Goal: Task Accomplishment & Management: Manage account settings

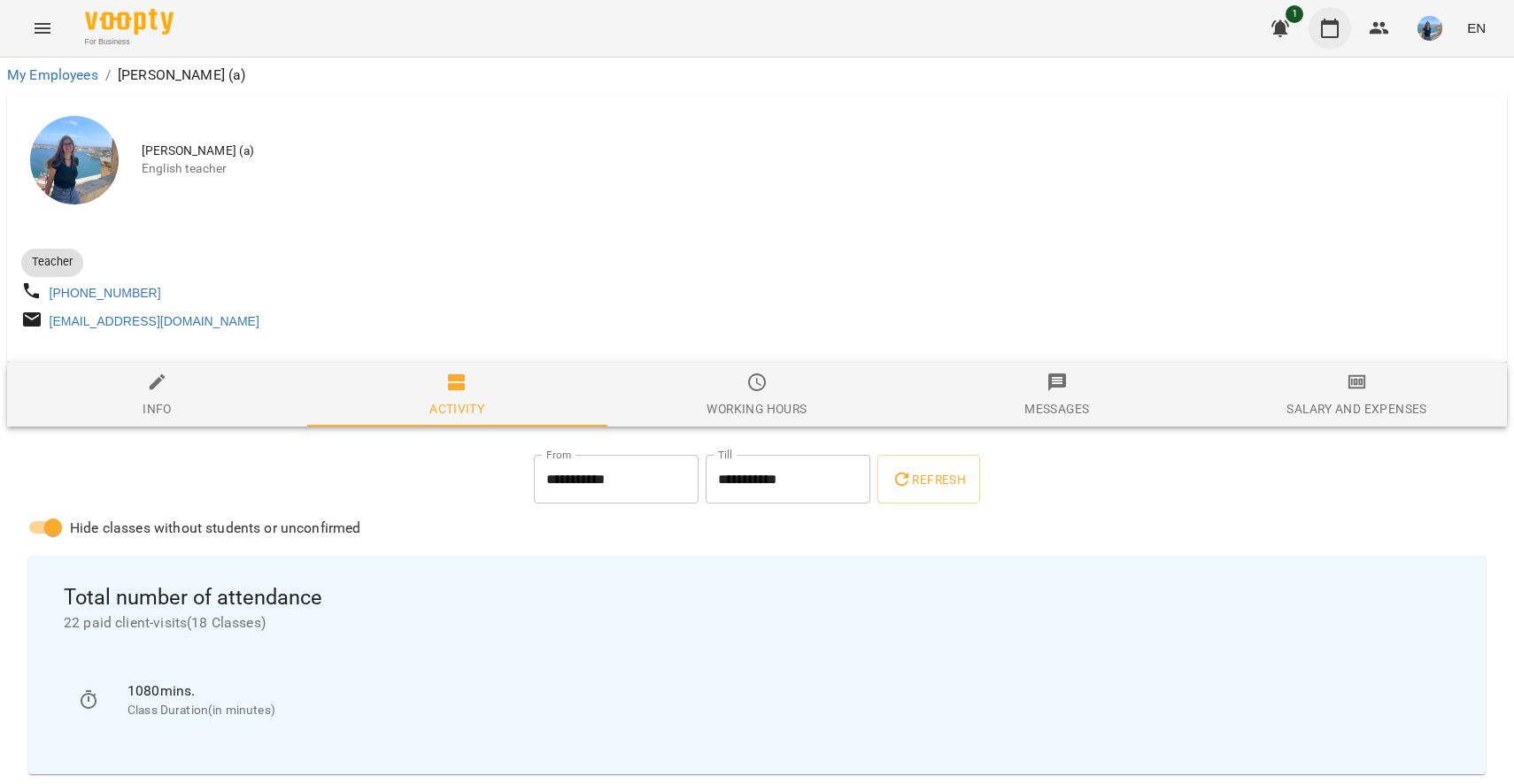
click at [1322, 37] on icon "button" at bounding box center [1329, 27] width 21 height 21
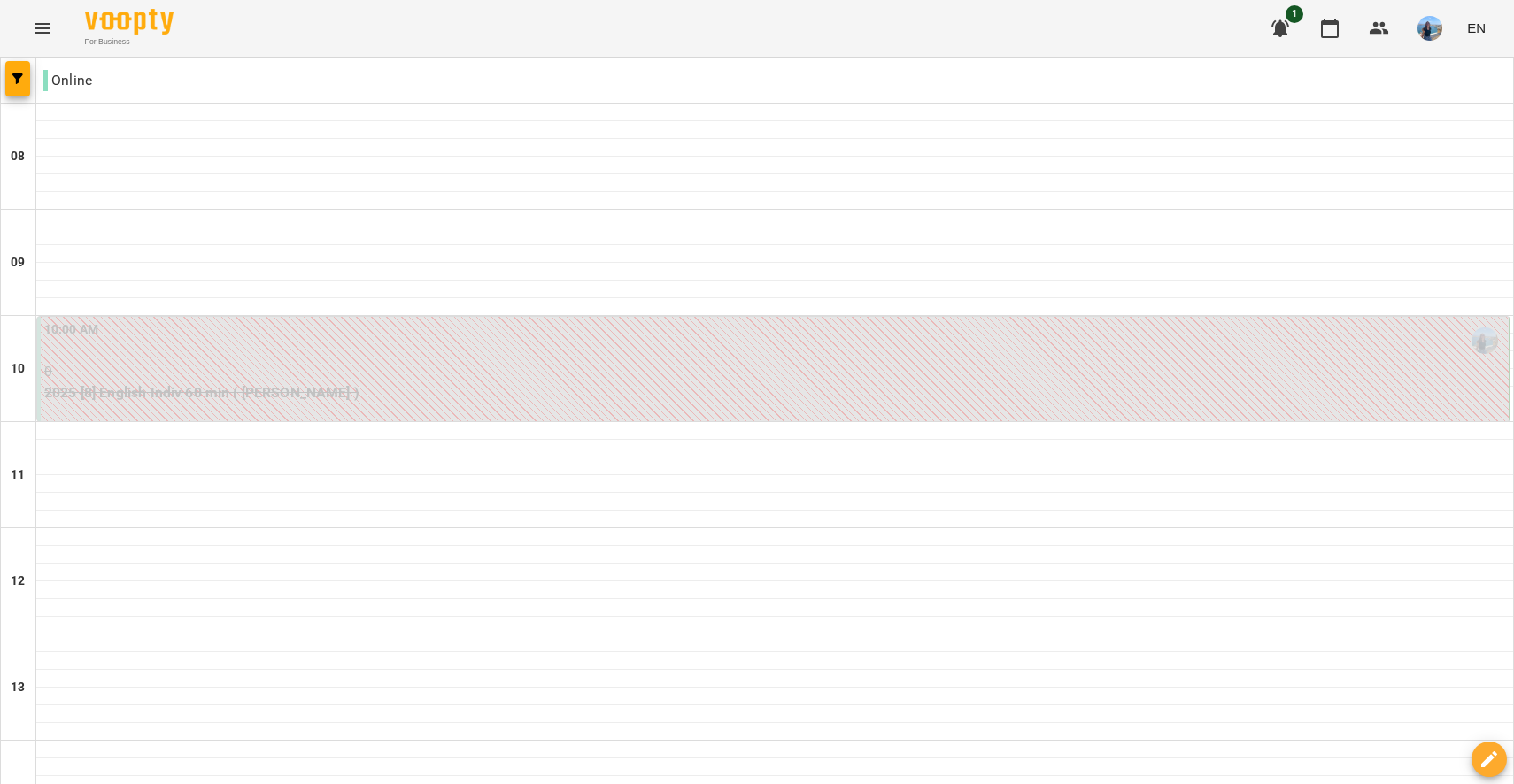
scroll to position [536, 0]
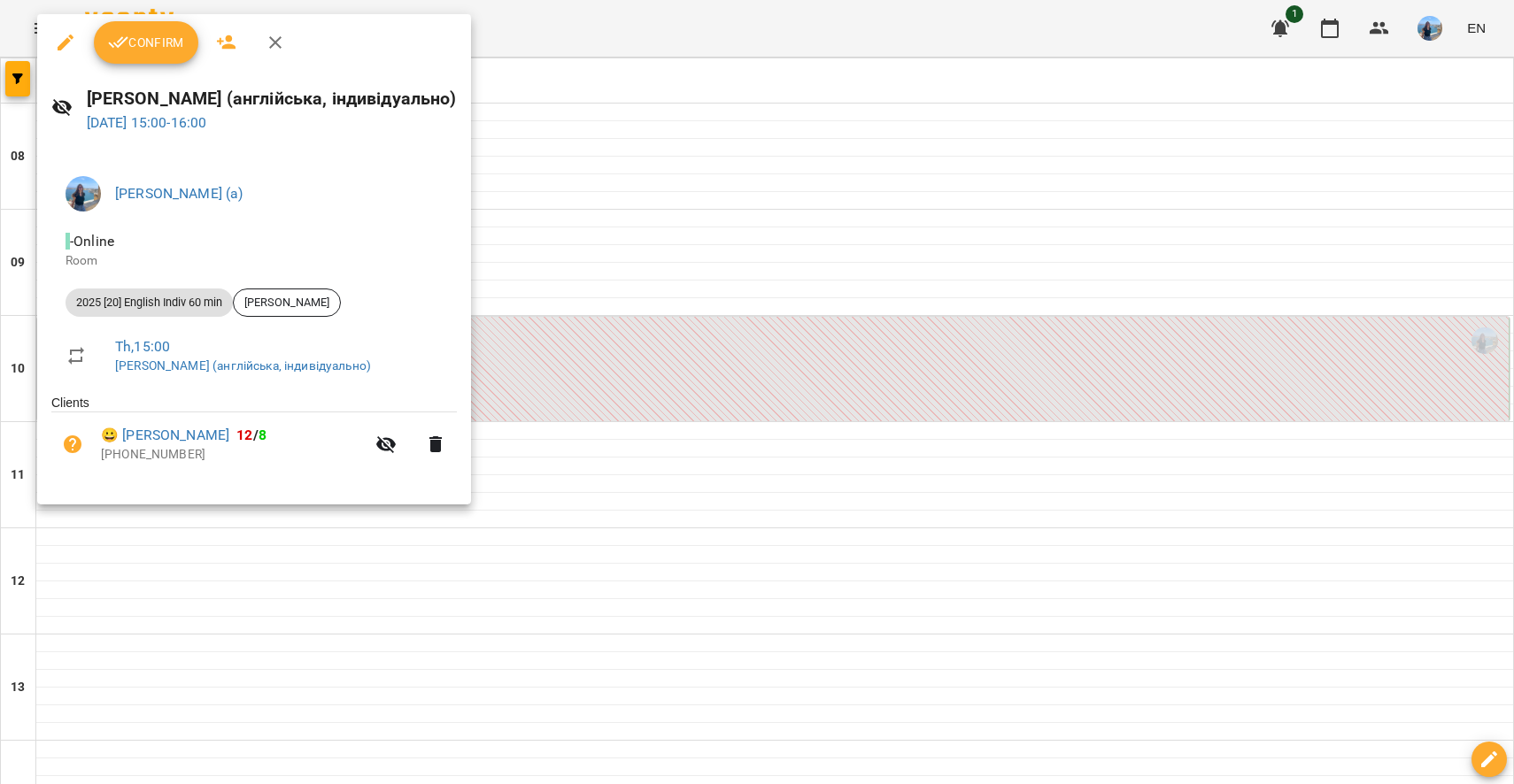
click at [139, 49] on span "Confirm" at bounding box center [145, 42] width 76 height 21
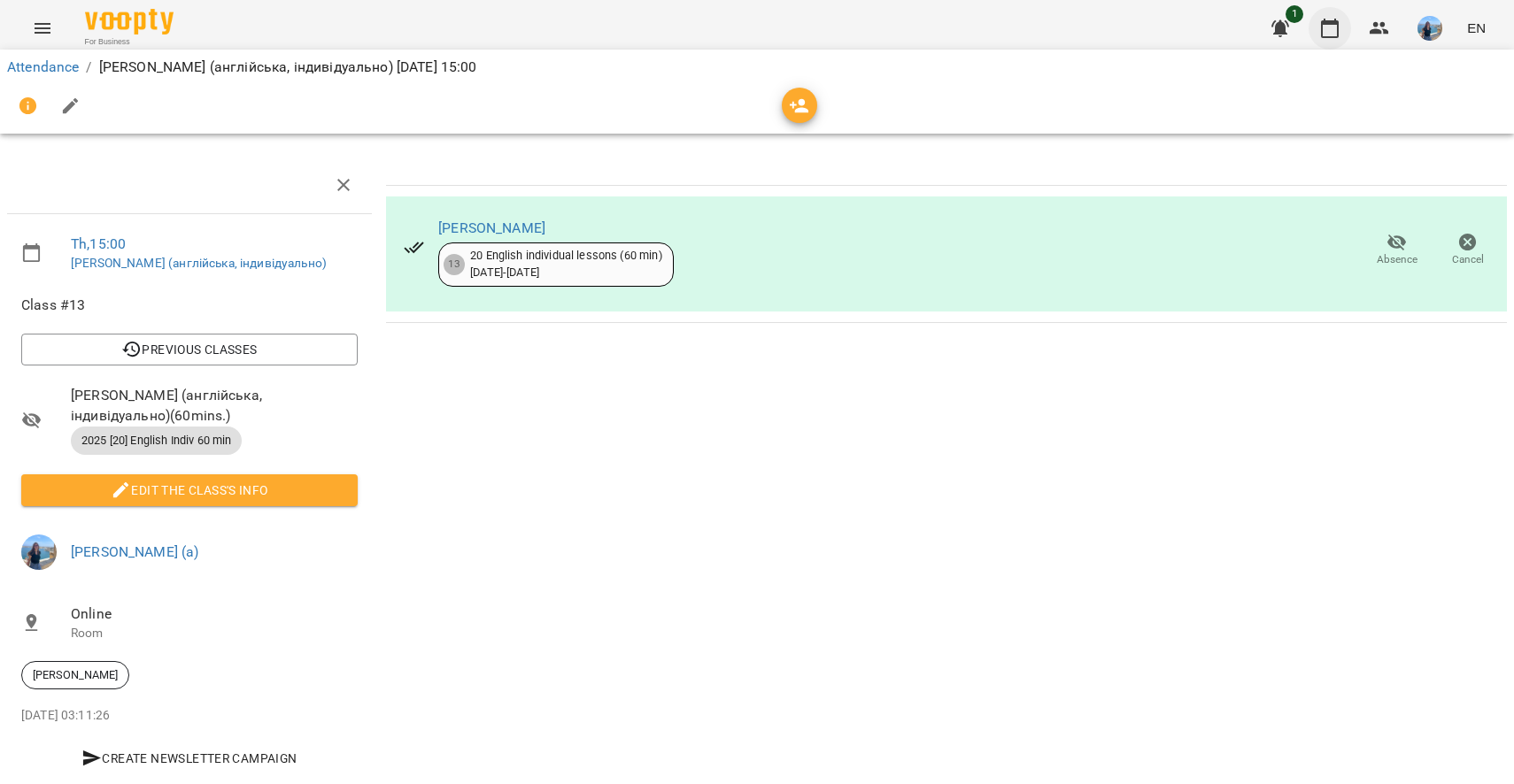
click at [1338, 26] on icon "button" at bounding box center [1329, 27] width 21 height 21
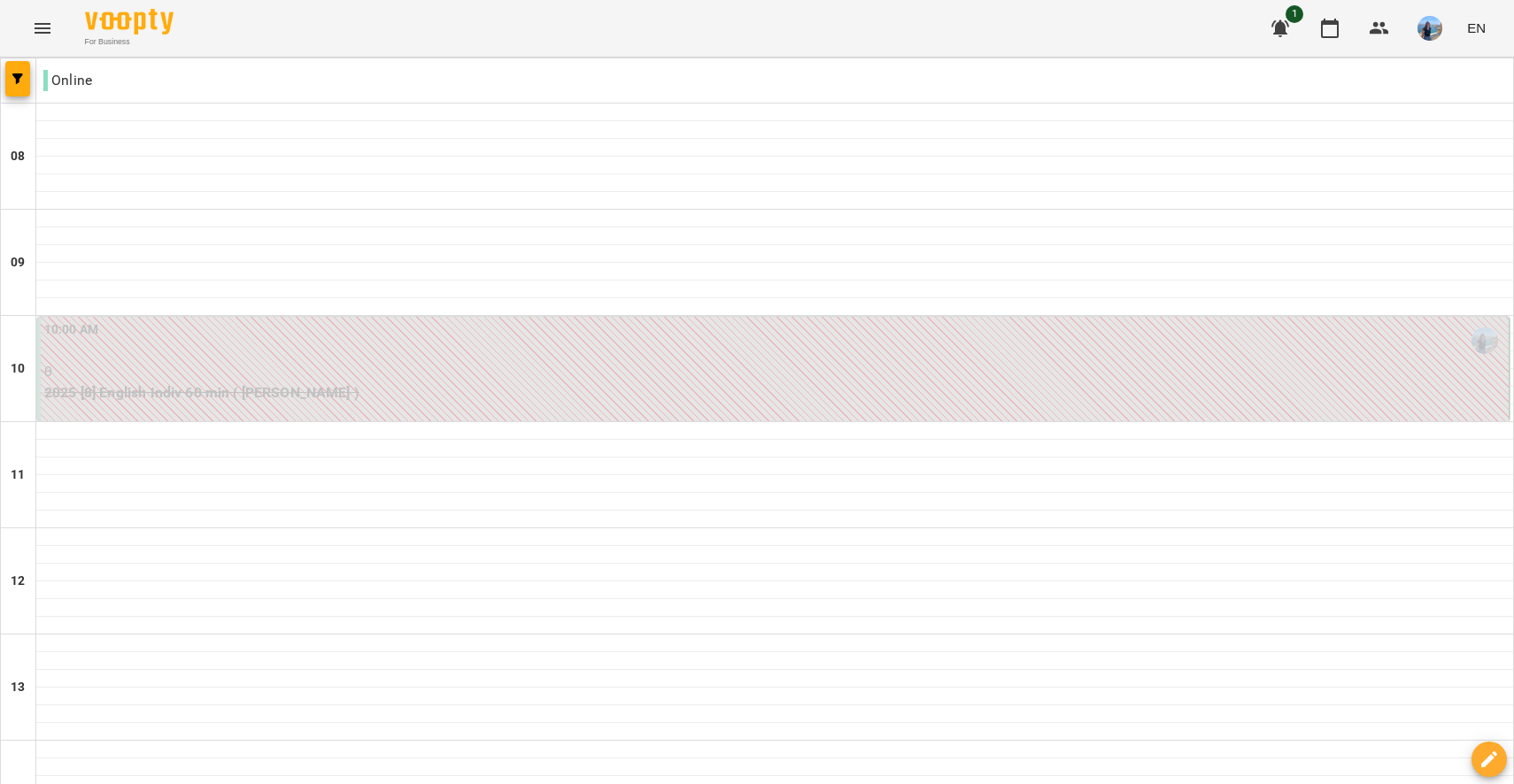
scroll to position [476, 0]
type input "**********"
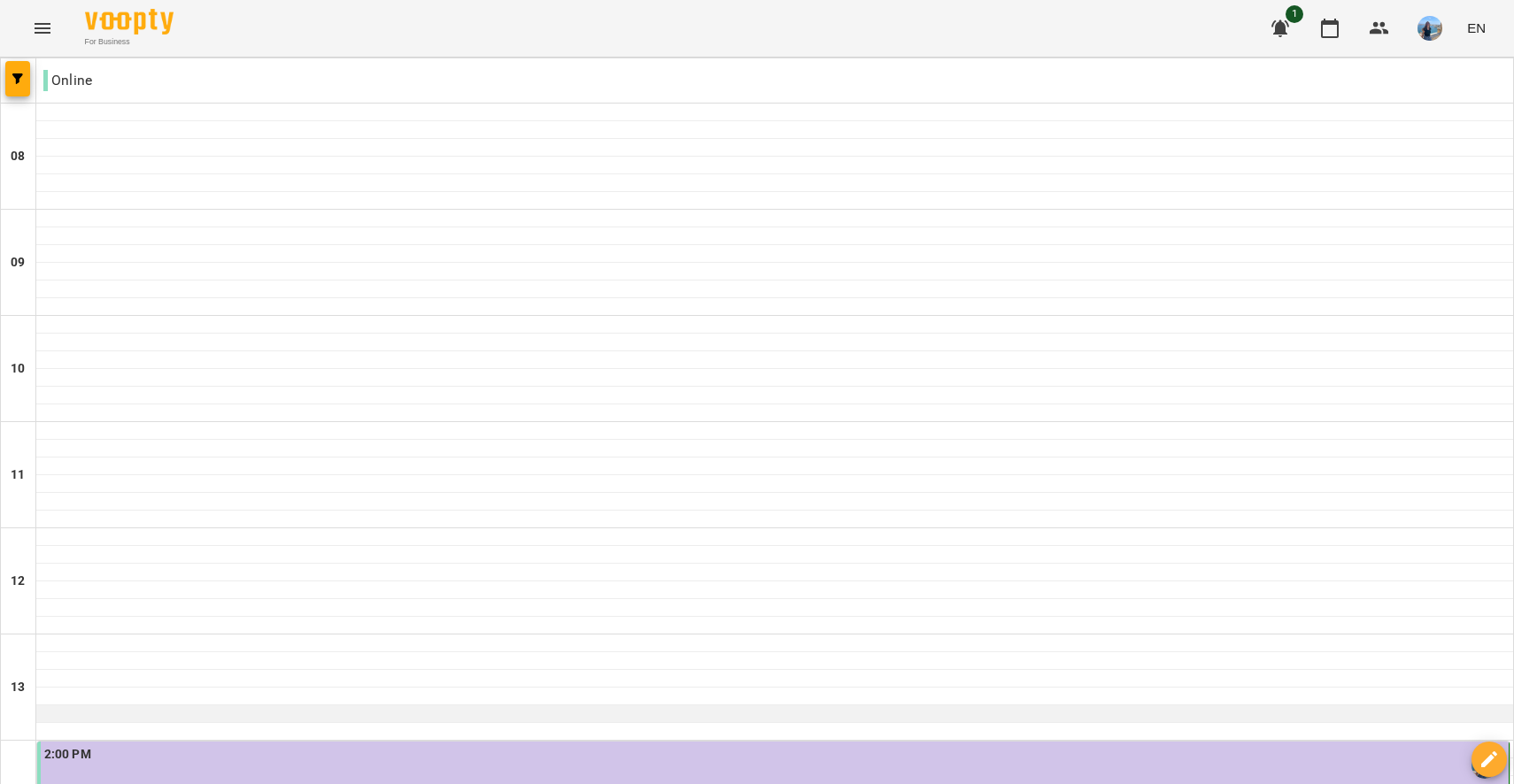
scroll to position [583, 0]
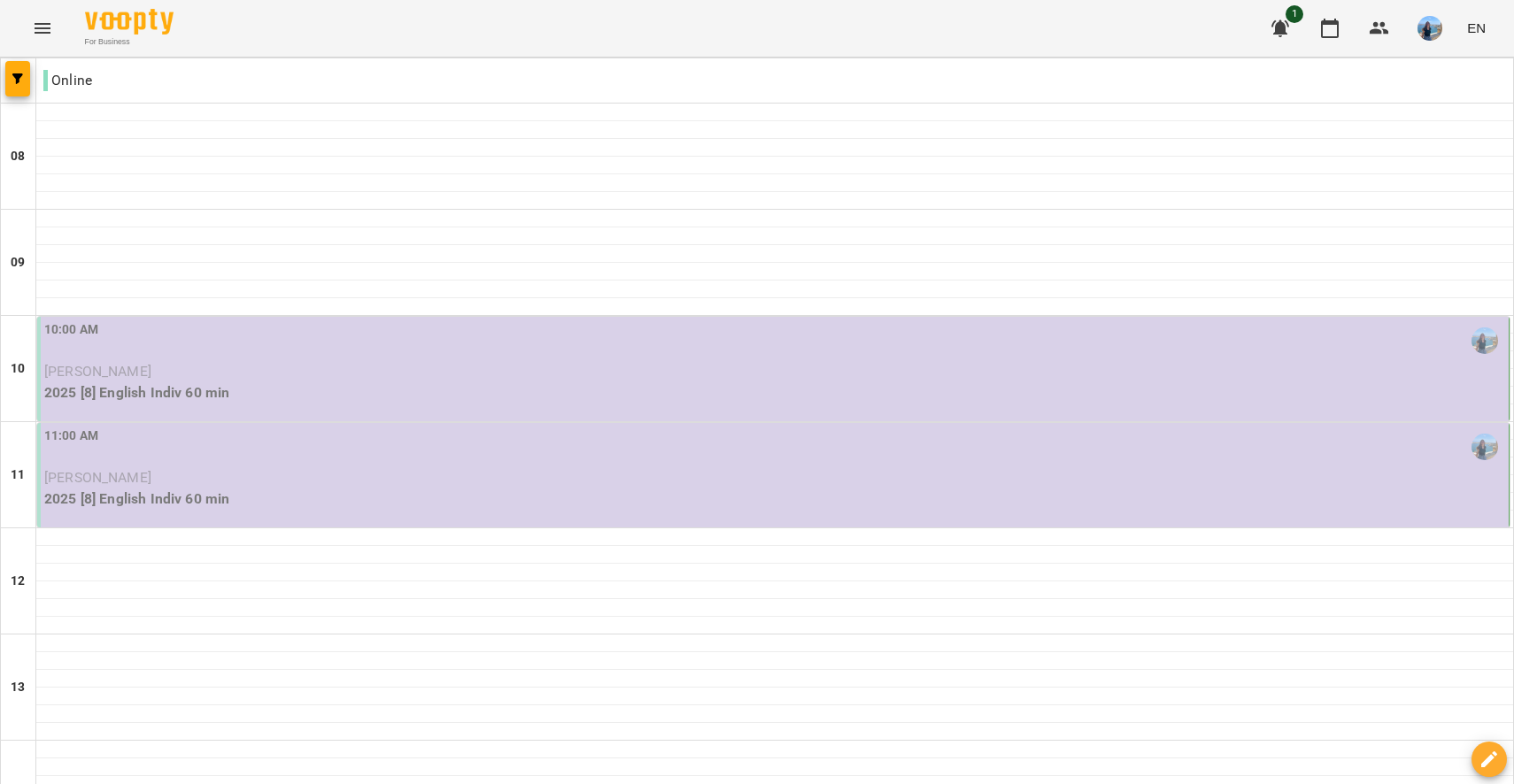
scroll to position [37, 0]
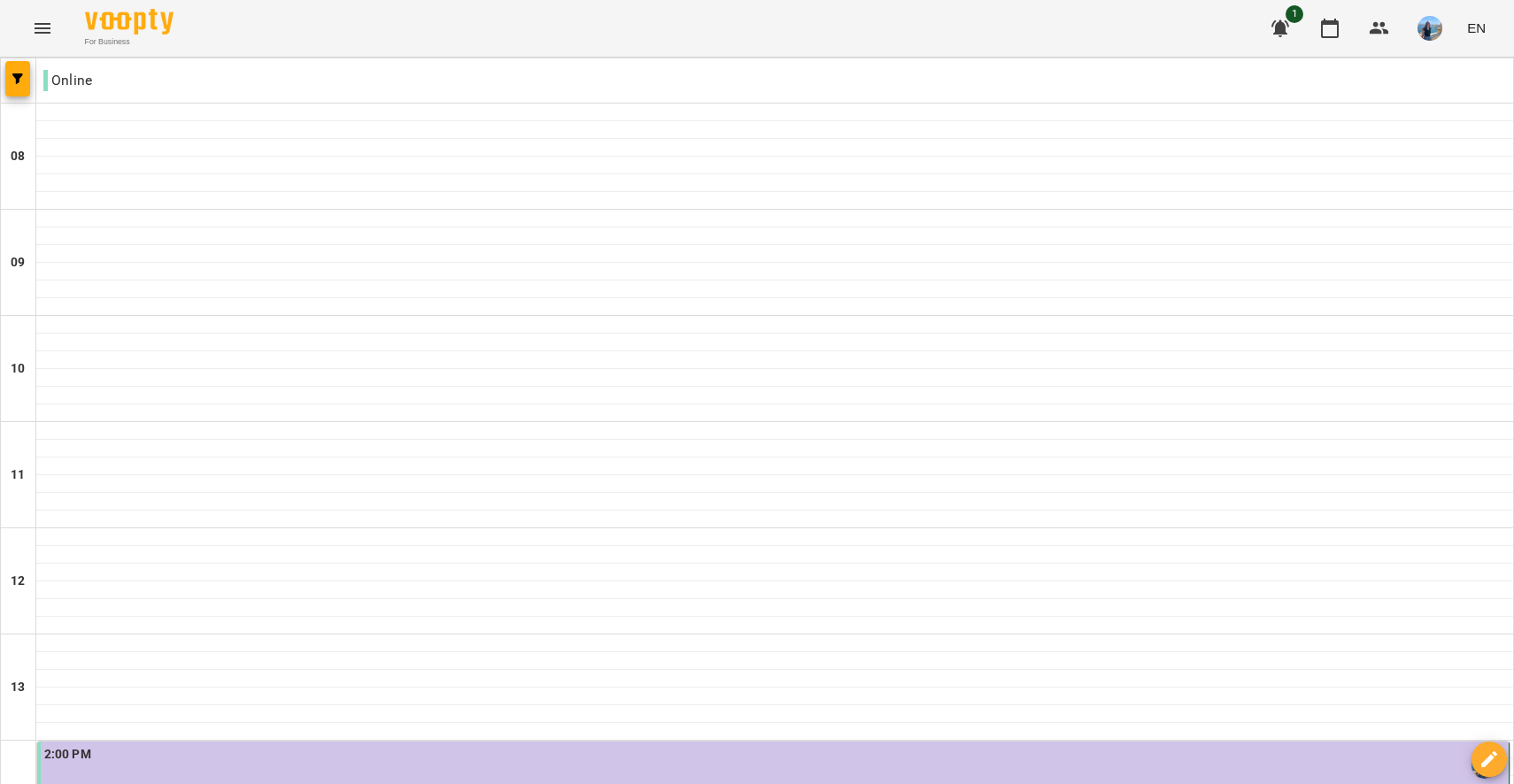
scroll to position [915, 0]
click at [1427, 43] on button "button" at bounding box center [1430, 28] width 46 height 46
click at [1321, 70] on span "[PERSON_NAME] (а)" at bounding box center [1261, 67] width 120 height 21
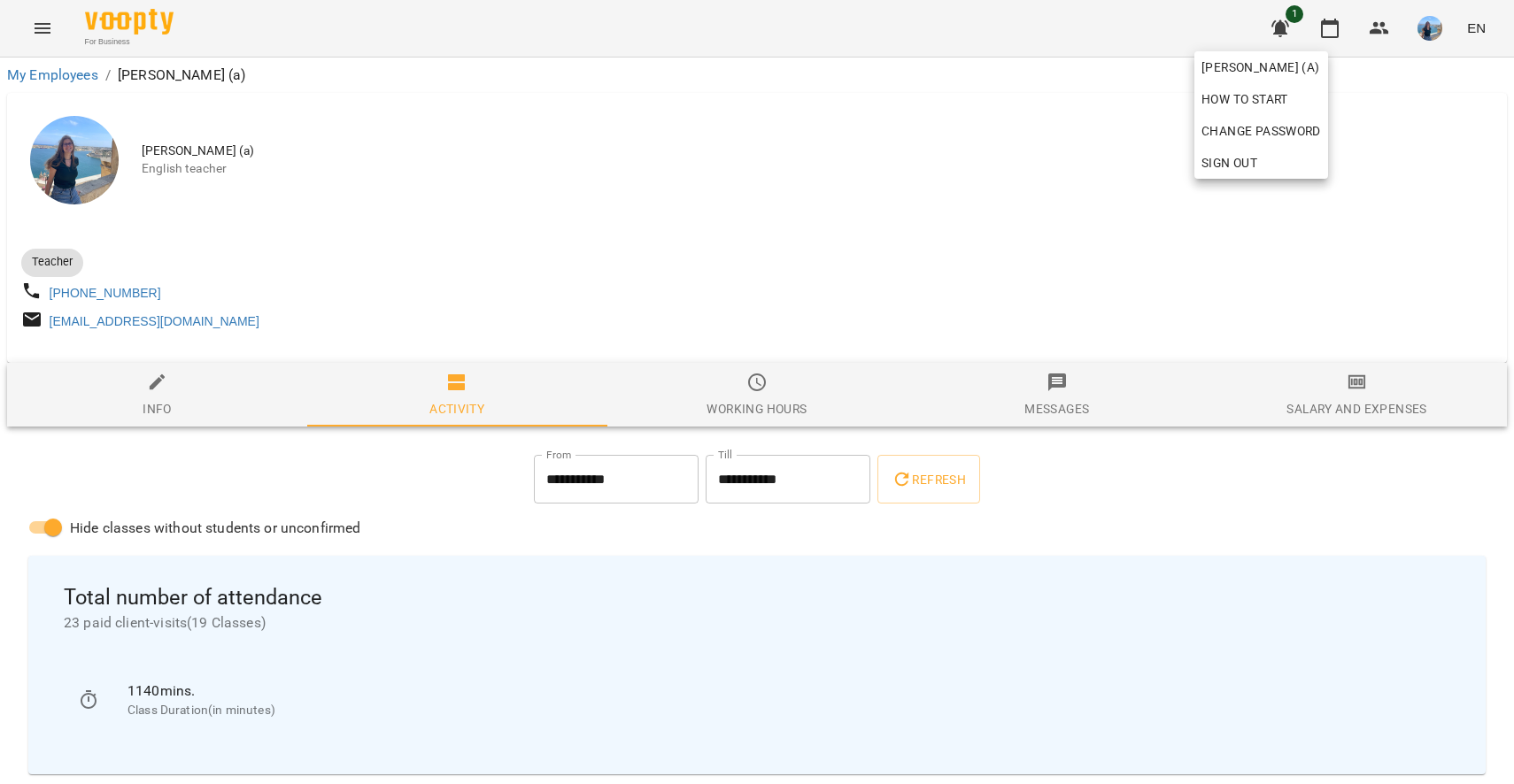
click at [1432, 29] on div at bounding box center [757, 392] width 1514 height 784
